Goal: Task Accomplishment & Management: Manage account settings

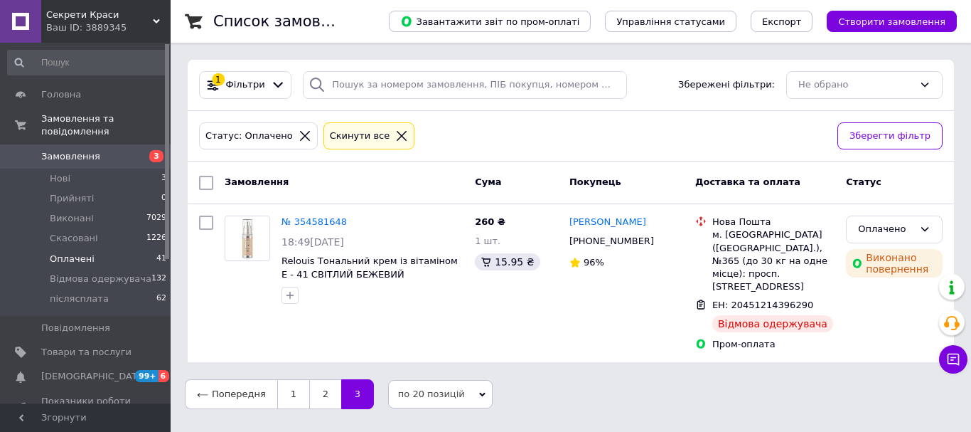
click at [60, 150] on span "Замовлення" at bounding box center [70, 156] width 59 height 13
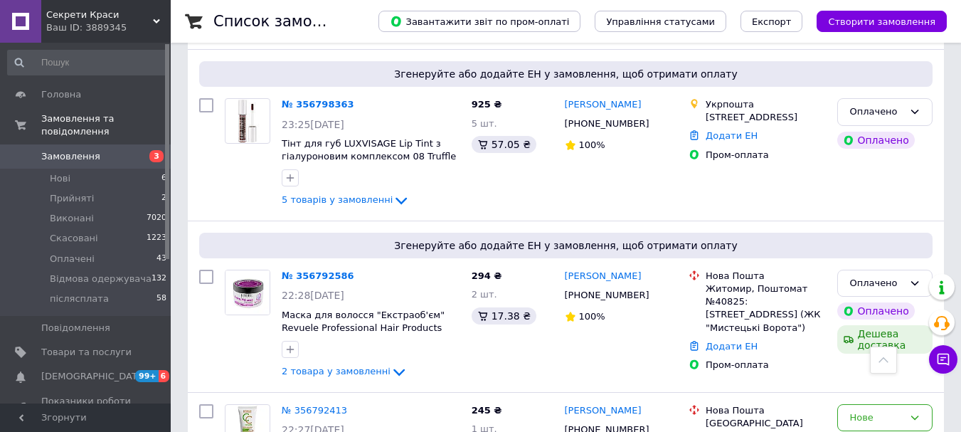
scroll to position [782, 0]
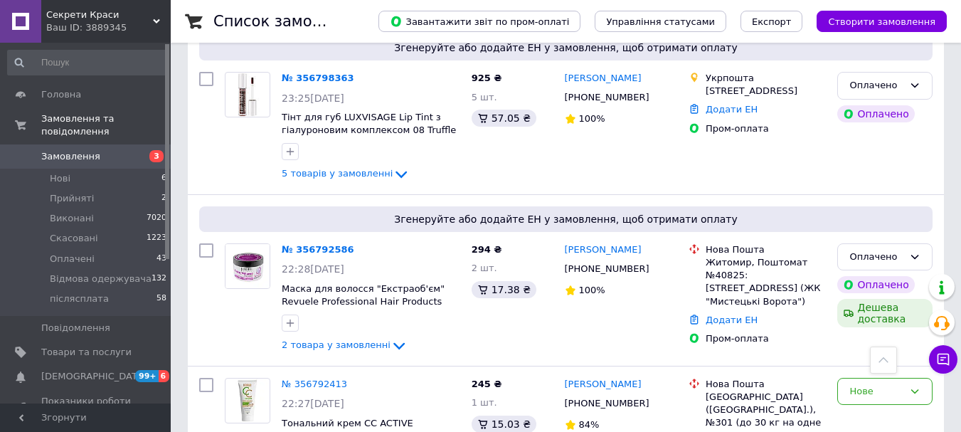
click at [63, 150] on span "Замовлення" at bounding box center [70, 156] width 59 height 13
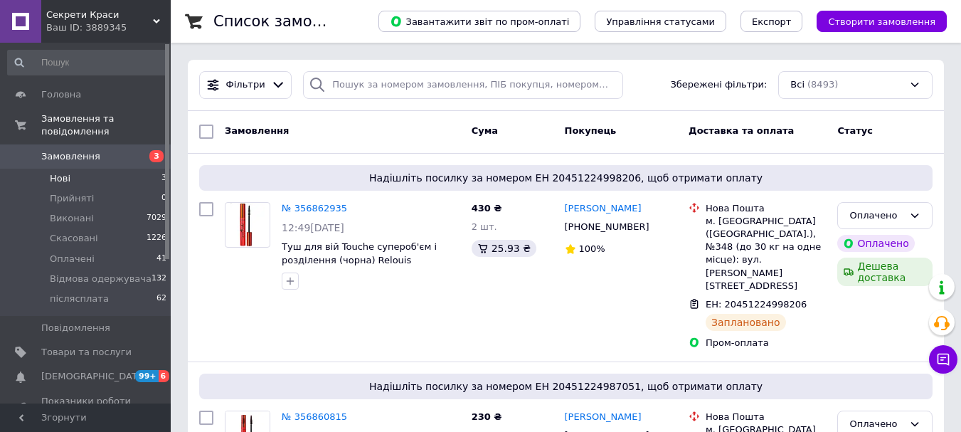
click at [58, 172] on span "Нові" at bounding box center [60, 178] width 21 height 13
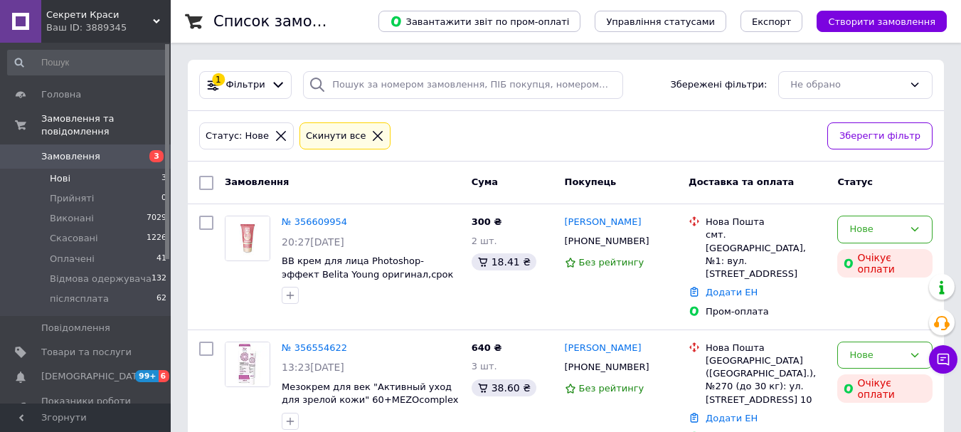
click at [75, 150] on span "Замовлення" at bounding box center [70, 156] width 59 height 13
